Goal: Entertainment & Leisure: Consume media (video, audio)

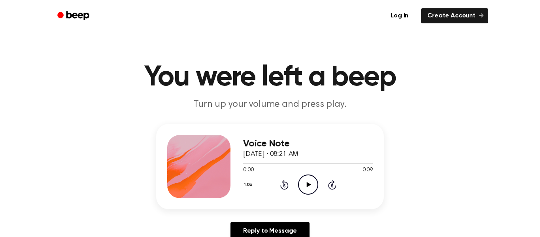
click at [305, 193] on icon "Play Audio" at bounding box center [308, 184] width 20 height 20
click at [312, 186] on icon "Play Audio" at bounding box center [308, 184] width 20 height 20
click at [311, 191] on icon "Pause Audio" at bounding box center [308, 184] width 20 height 20
click at [314, 182] on icon "Play Audio" at bounding box center [308, 184] width 20 height 20
click at [304, 191] on icon "Play Audio" at bounding box center [308, 184] width 20 height 20
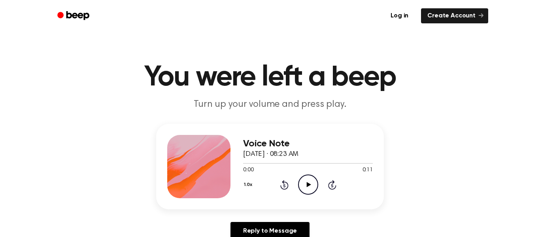
click at [302, 185] on icon "Play Audio" at bounding box center [308, 184] width 20 height 20
click at [312, 182] on icon "Play Audio" at bounding box center [308, 184] width 20 height 20
click at [305, 189] on icon "Play Audio" at bounding box center [308, 184] width 20 height 20
click at [309, 175] on icon "Play Audio" at bounding box center [308, 184] width 20 height 20
click at [303, 185] on icon "Play Audio" at bounding box center [308, 184] width 20 height 20
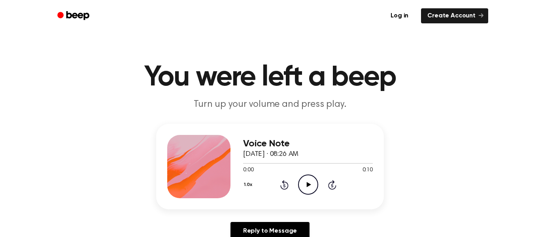
click at [305, 187] on icon "Play Audio" at bounding box center [308, 184] width 20 height 20
click at [310, 184] on icon "Play Audio" at bounding box center [308, 184] width 20 height 20
click at [302, 185] on icon "Play Audio" at bounding box center [308, 184] width 20 height 20
click at [309, 173] on div "0:00 0:11" at bounding box center [308, 170] width 130 height 8
click at [311, 182] on icon "Play Audio" at bounding box center [308, 184] width 20 height 20
